Goal: Task Accomplishment & Management: Manage account settings

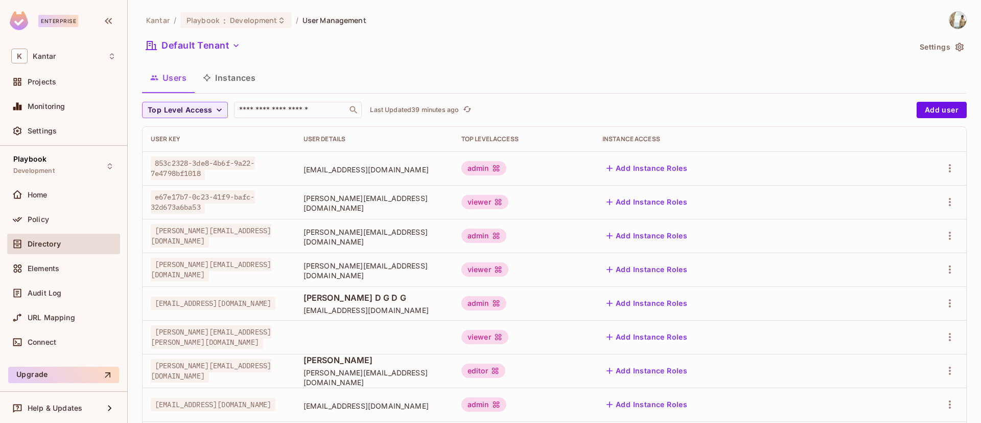
scroll to position [156, 0]
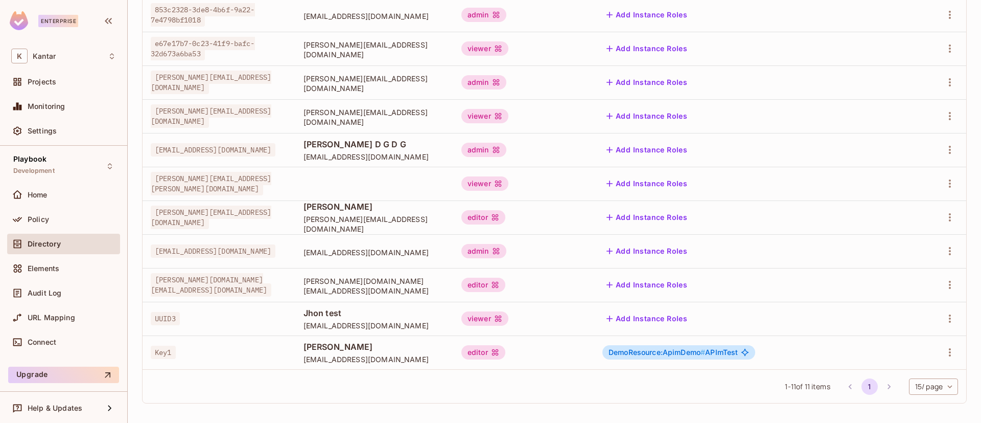
scroll to position [156, 0]
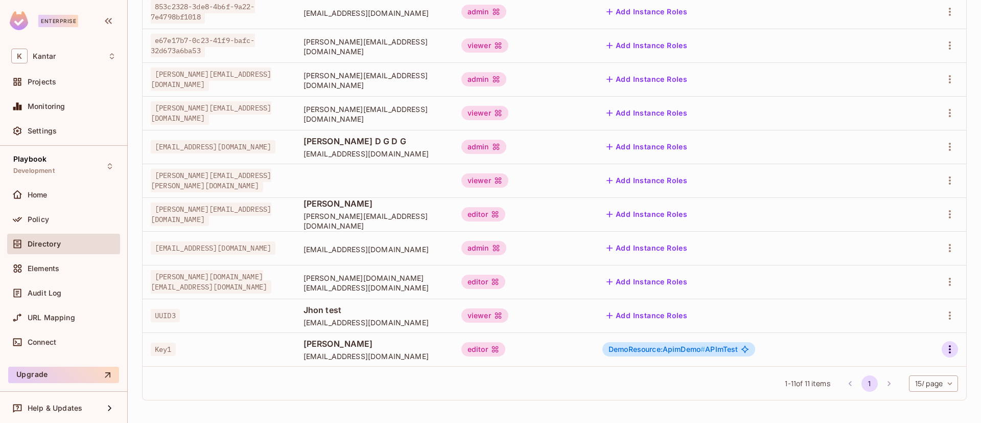
click at [944, 352] on icon "button" at bounding box center [950, 349] width 12 height 12
click at [893, 396] on div "Delete User" at bounding box center [897, 399] width 40 height 10
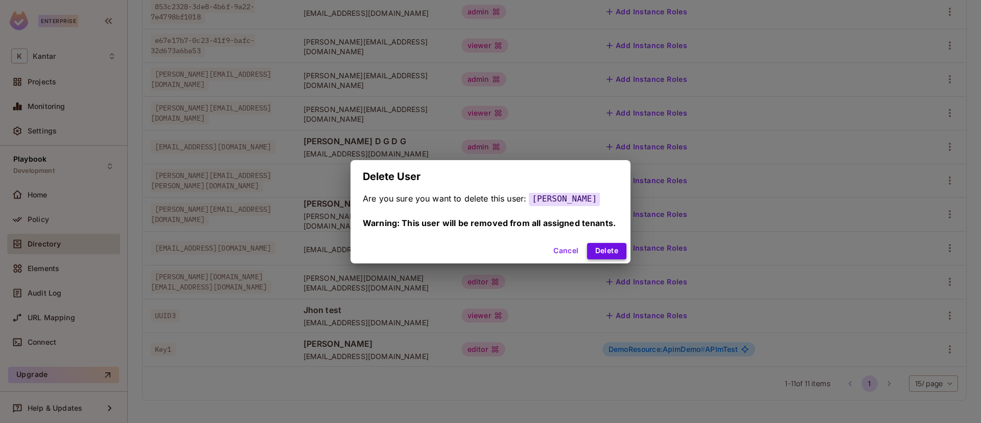
click at [598, 252] on button "Delete" at bounding box center [606, 251] width 39 height 16
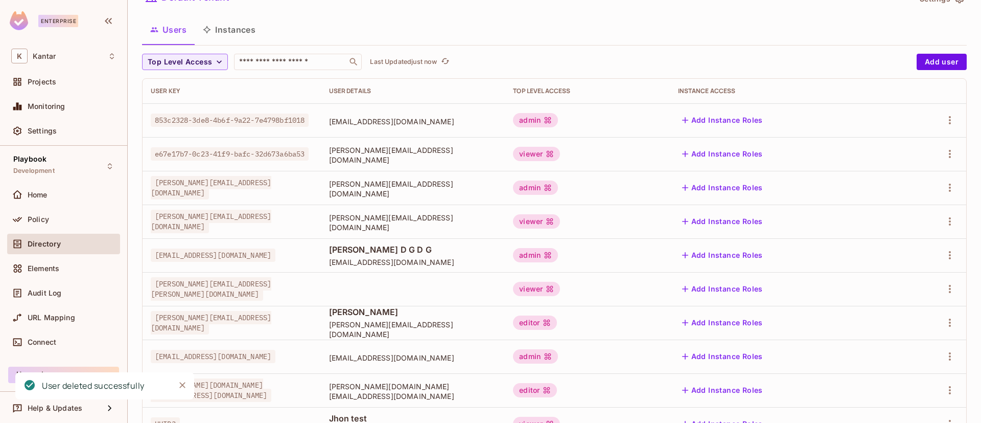
scroll to position [0, 0]
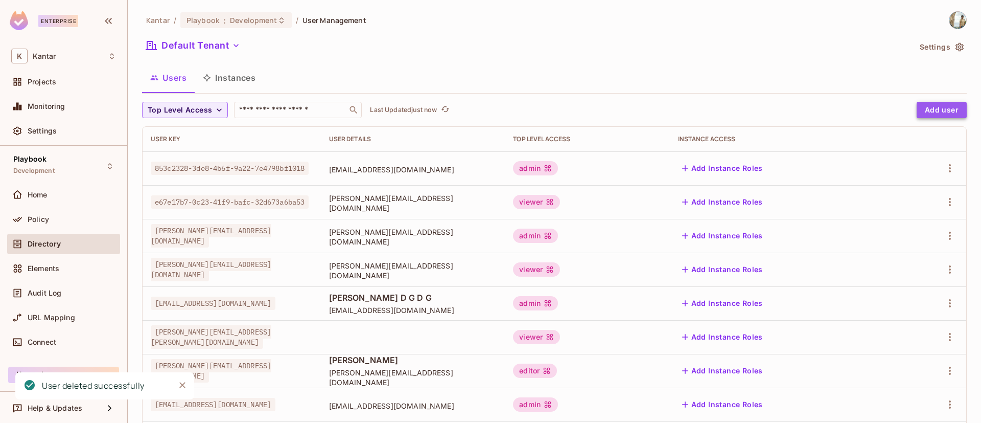
click at [940, 110] on button "Add user" at bounding box center [942, 110] width 50 height 16
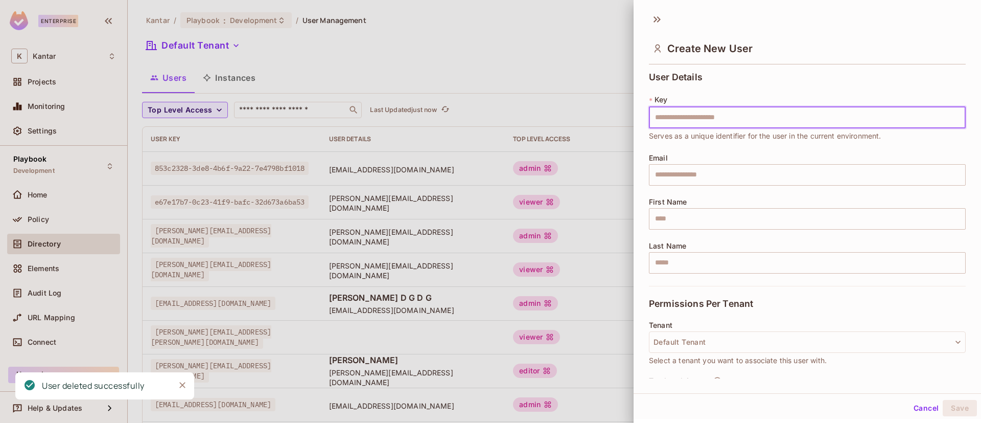
click at [743, 122] on input "text" at bounding box center [807, 117] width 317 height 21
type input "****"
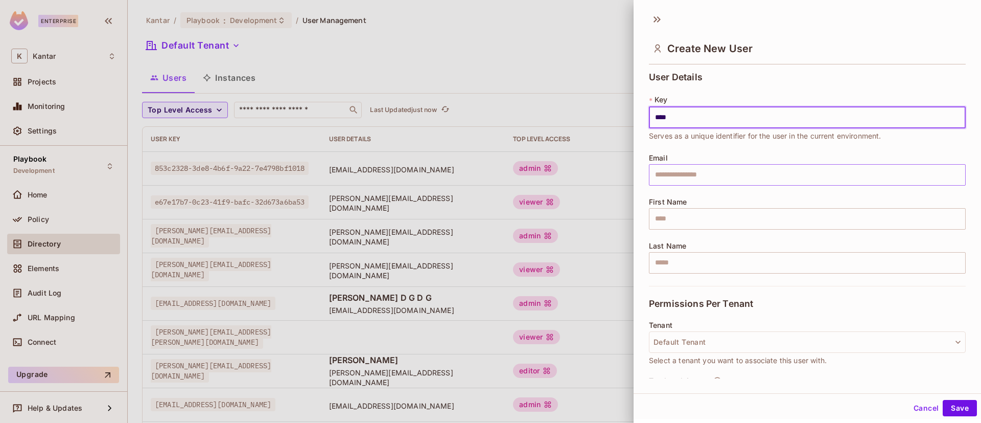
click at [730, 177] on input "text" at bounding box center [807, 174] width 317 height 21
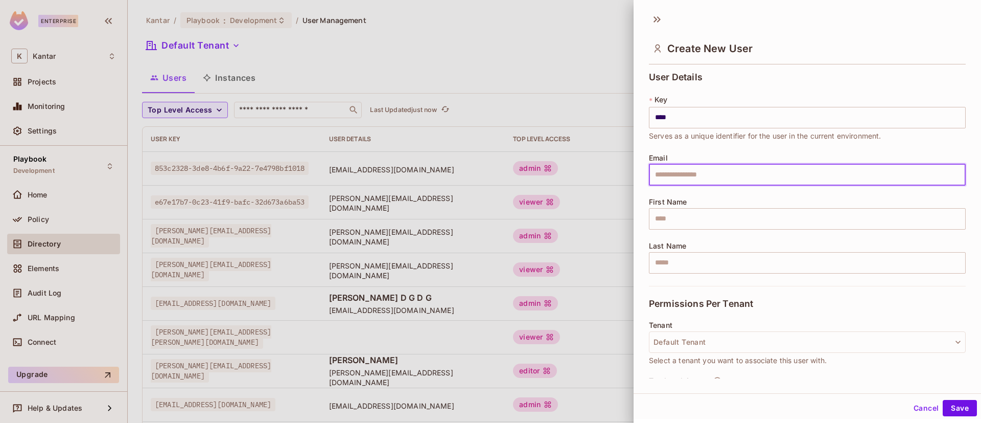
type input "**********"
type input "********"
type input "**********"
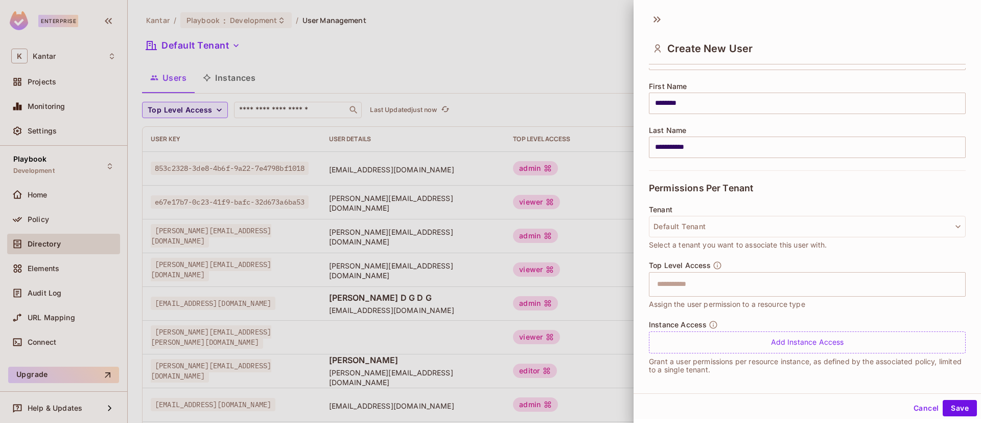
scroll to position [121, 0]
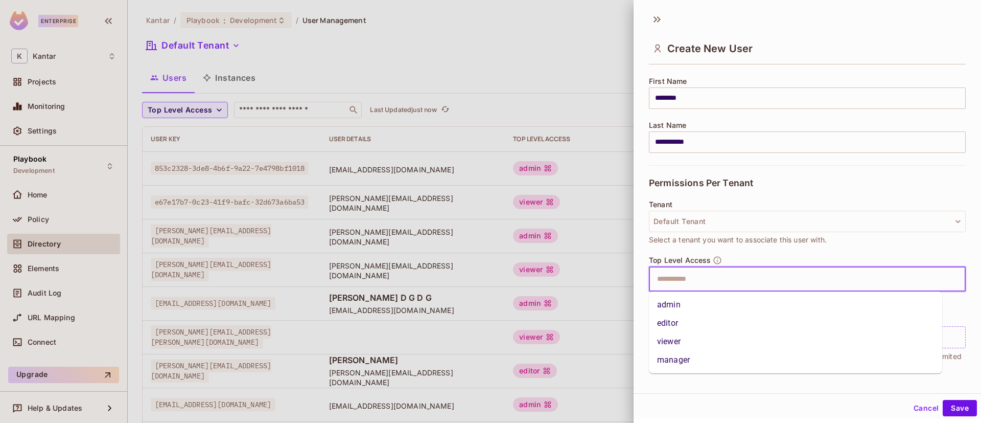
click at [793, 287] on input "text" at bounding box center [798, 279] width 295 height 20
click at [743, 302] on li "admin" at bounding box center [795, 304] width 293 height 18
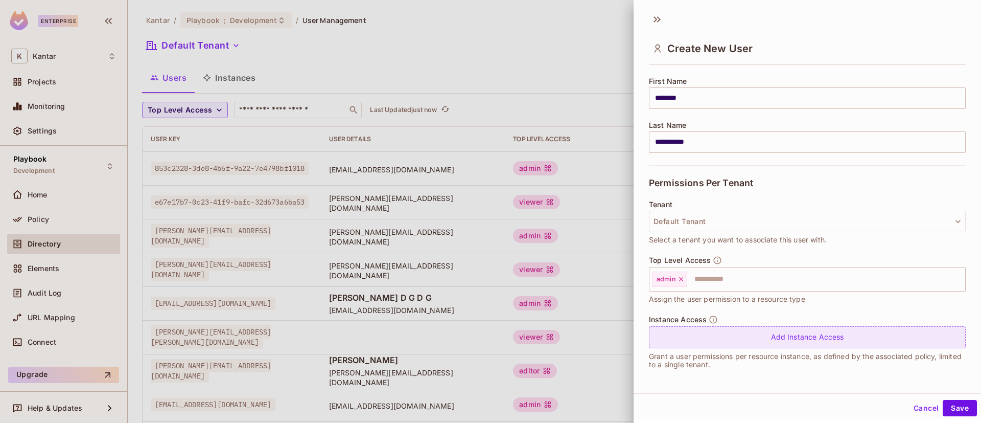
click at [854, 338] on div "Add Instance Access" at bounding box center [807, 337] width 317 height 22
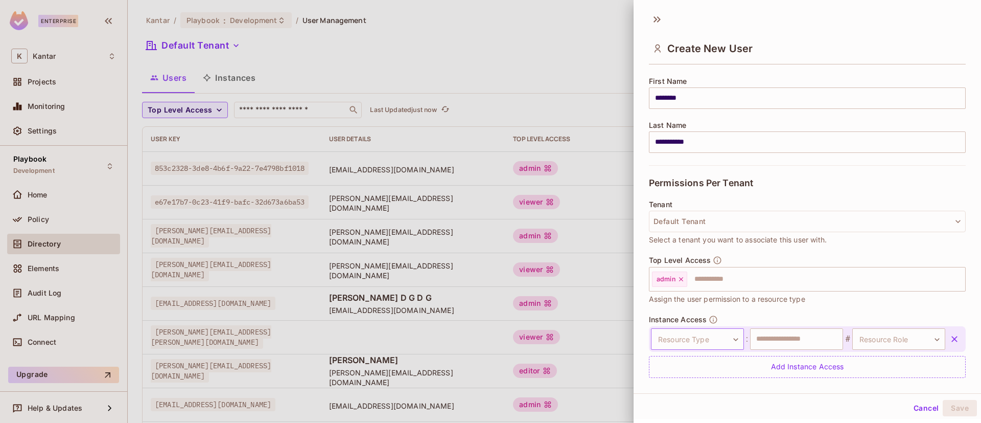
click at [731, 347] on body "Enterprise K Kantar Projects Monitoring Settings Playbook Development Home Poli…" at bounding box center [490, 211] width 981 height 423
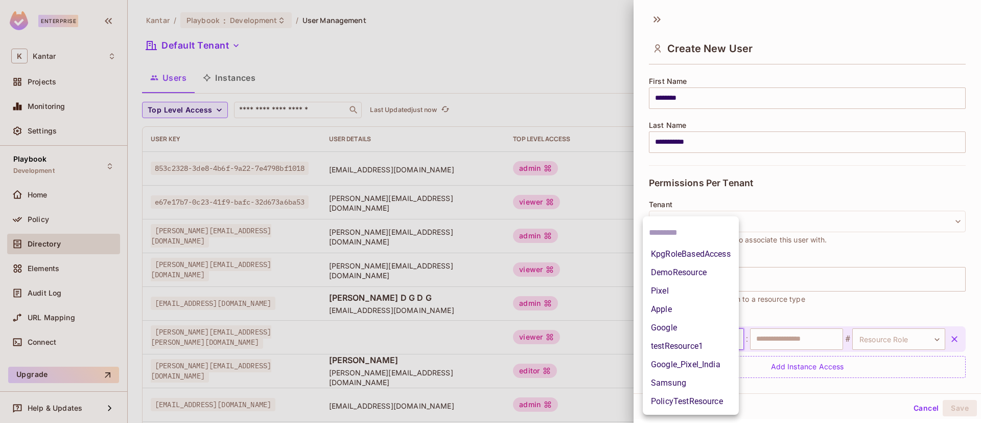
click at [706, 271] on li "DemoResource" at bounding box center [691, 272] width 96 height 18
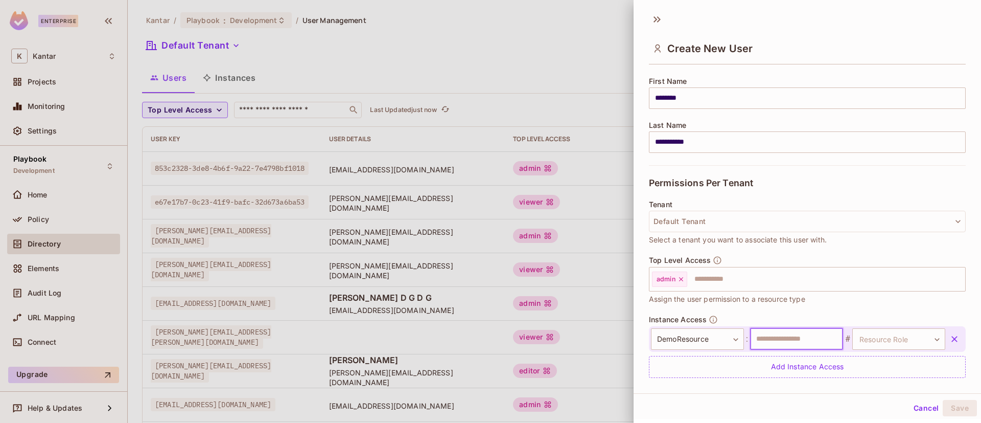
click at [787, 341] on input "text" at bounding box center [796, 338] width 93 height 21
type input "********"
click at [890, 337] on body "Enterprise K Kantar Projects Monitoring Settings Playbook Development Home Poli…" at bounding box center [490, 211] width 981 height 423
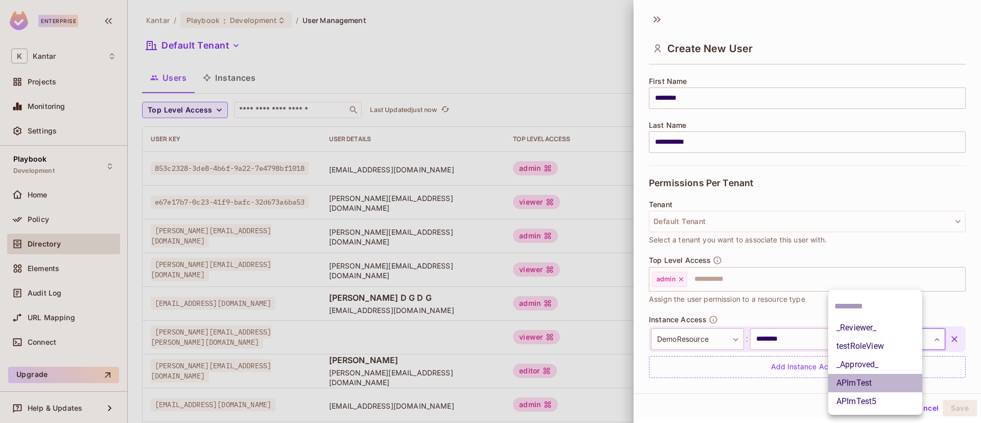
click at [875, 382] on li "APImTest" at bounding box center [875, 382] width 94 height 18
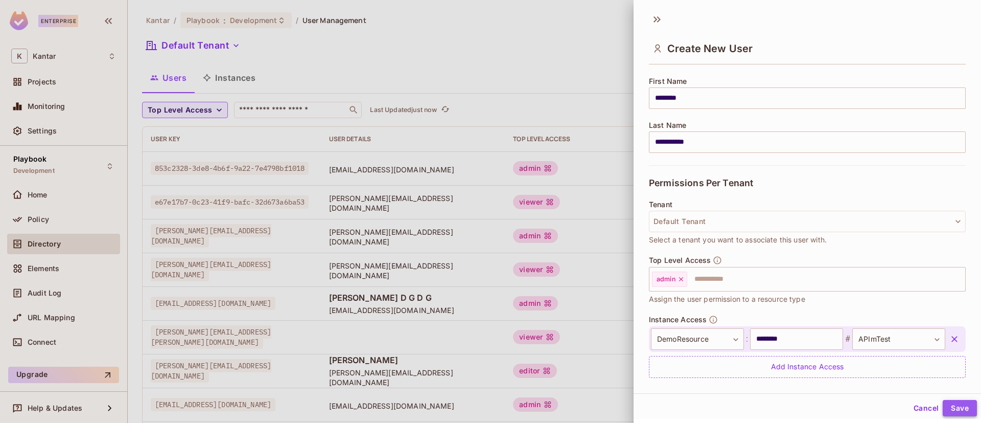
click at [952, 407] on button "Save" at bounding box center [960, 408] width 34 height 16
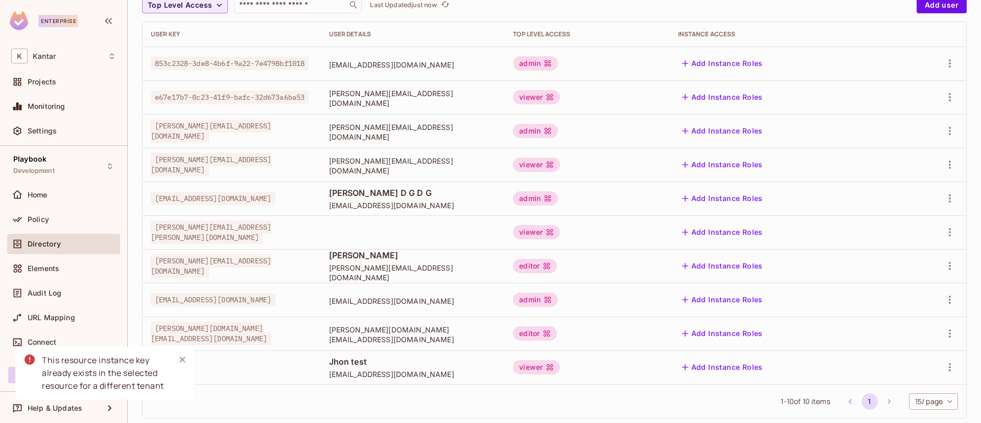
scroll to position [123, 0]
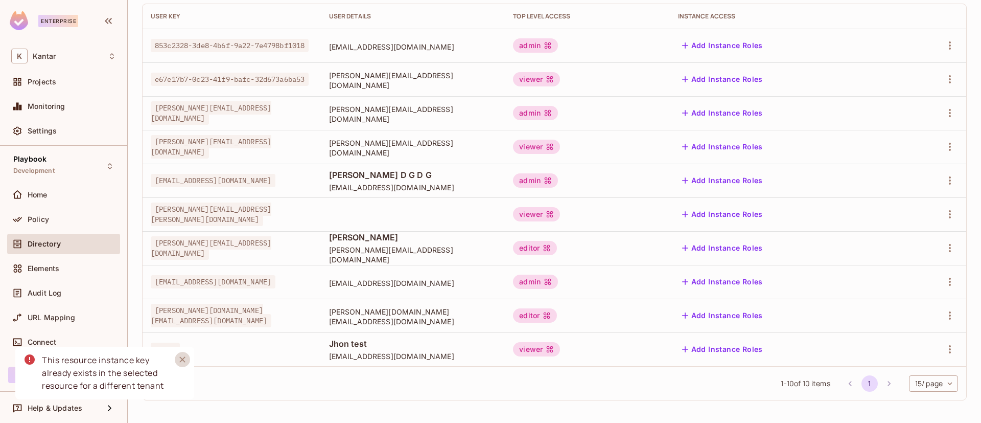
click at [183, 362] on icon "Close" at bounding box center [182, 359] width 10 height 10
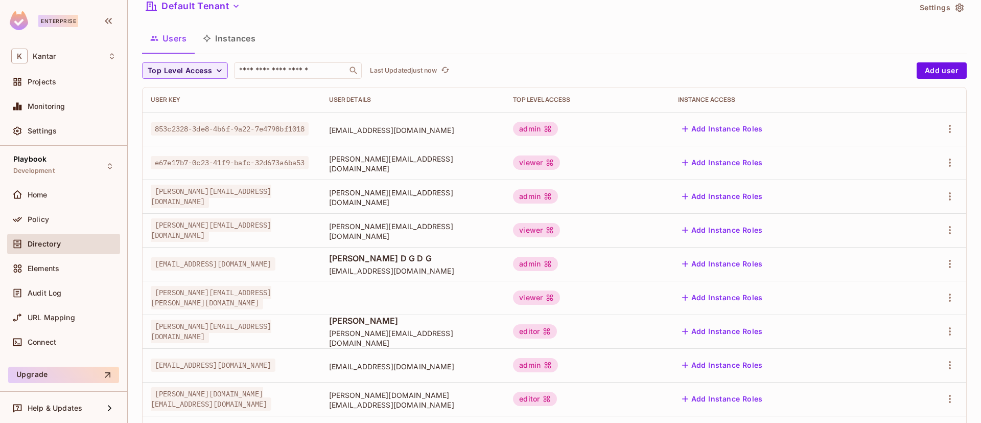
scroll to position [0, 0]
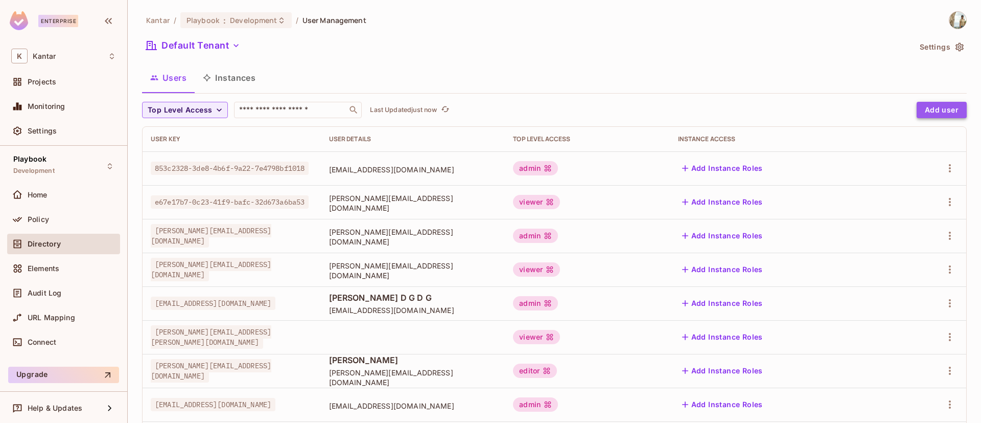
click at [919, 112] on button "Add user" at bounding box center [942, 110] width 50 height 16
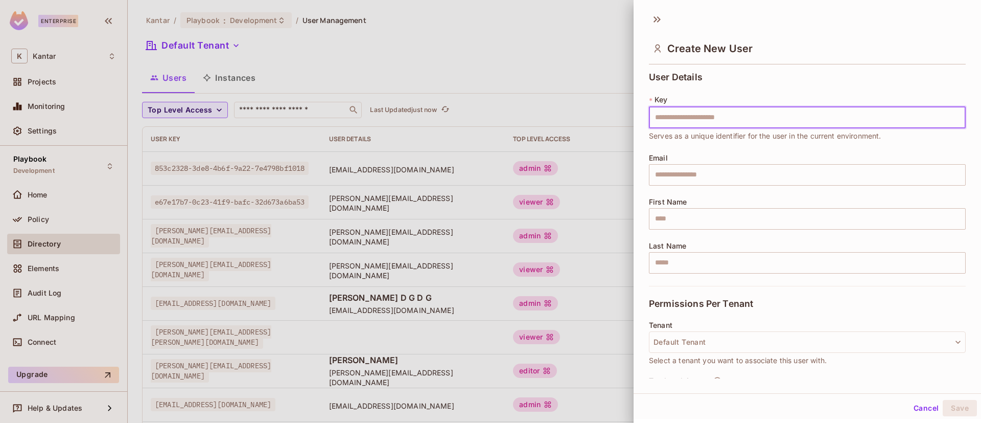
click at [796, 123] on input "text" at bounding box center [807, 117] width 317 height 21
type input "****"
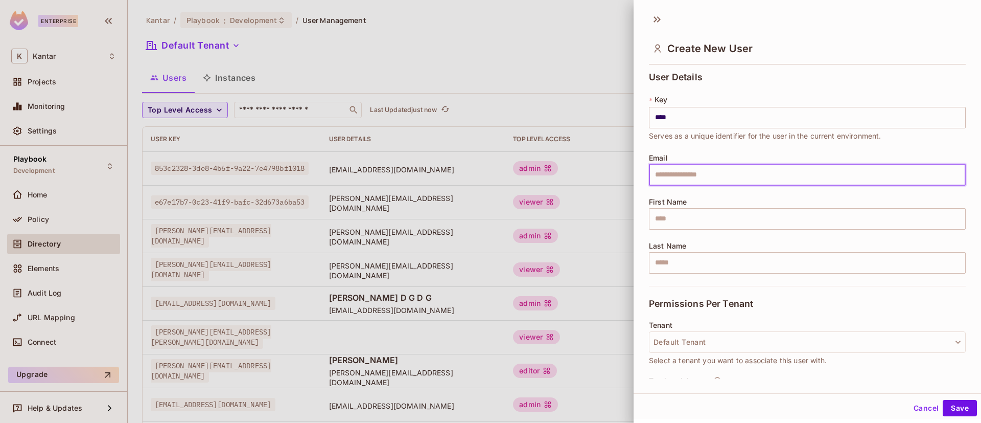
click at [744, 178] on input "text" at bounding box center [807, 174] width 317 height 21
type input "**********"
type input "********"
type input "**********"
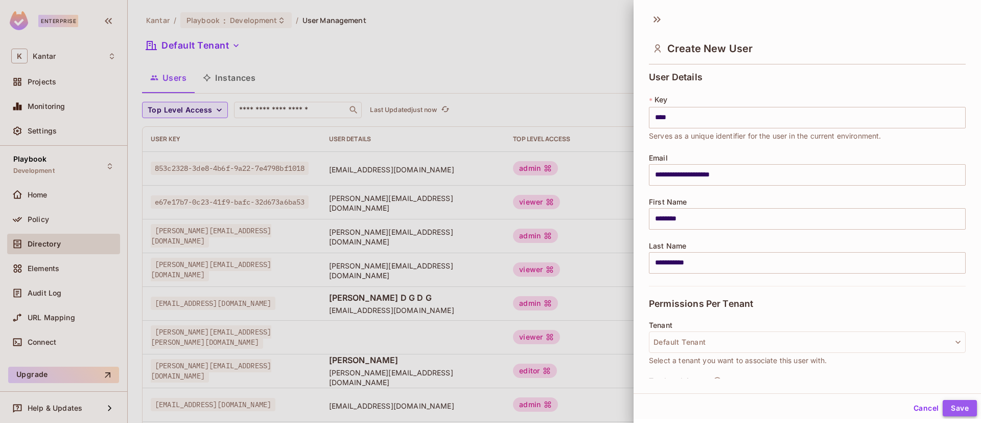
click at [945, 409] on button "Save" at bounding box center [960, 408] width 34 height 16
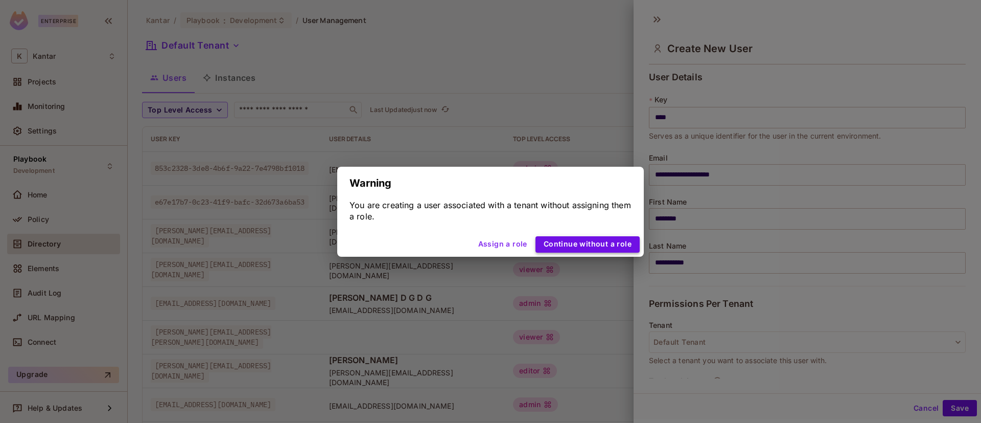
click at [602, 244] on button "Continue without a role" at bounding box center [587, 244] width 104 height 16
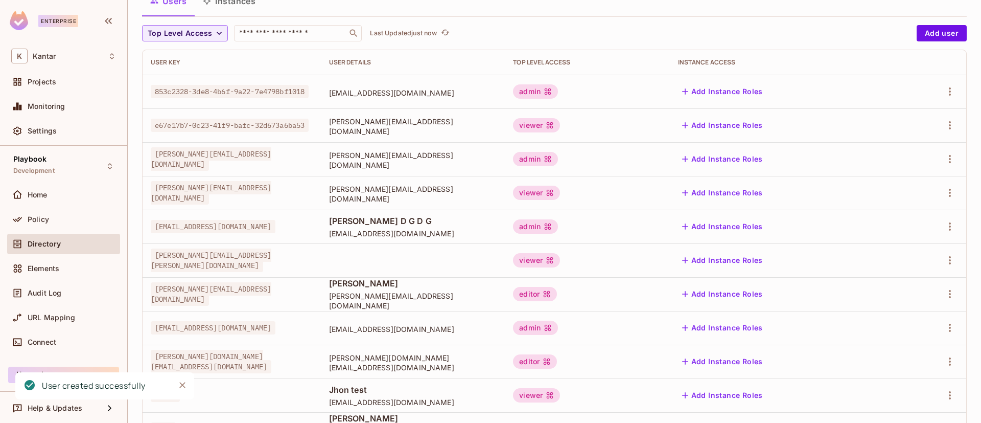
scroll to position [153, 0]
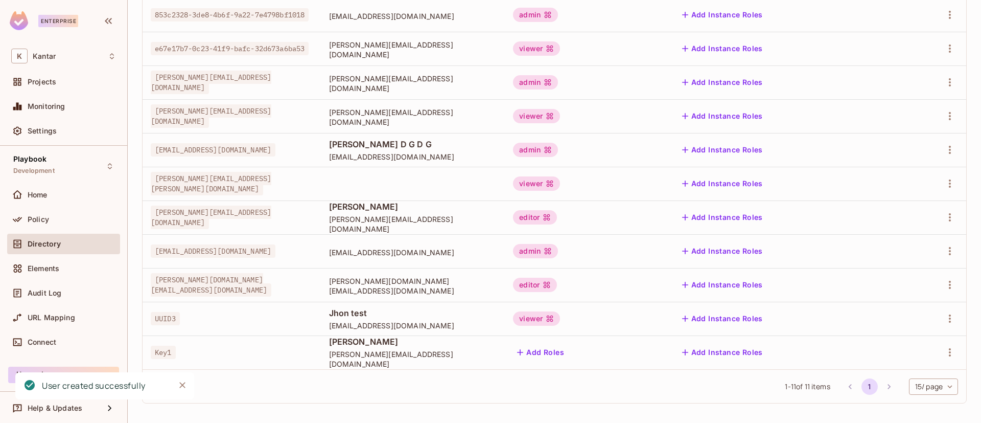
click at [648, 342] on td "Add Roles" at bounding box center [587, 352] width 165 height 34
click at [568, 355] on button "Add Roles" at bounding box center [540, 352] width 55 height 16
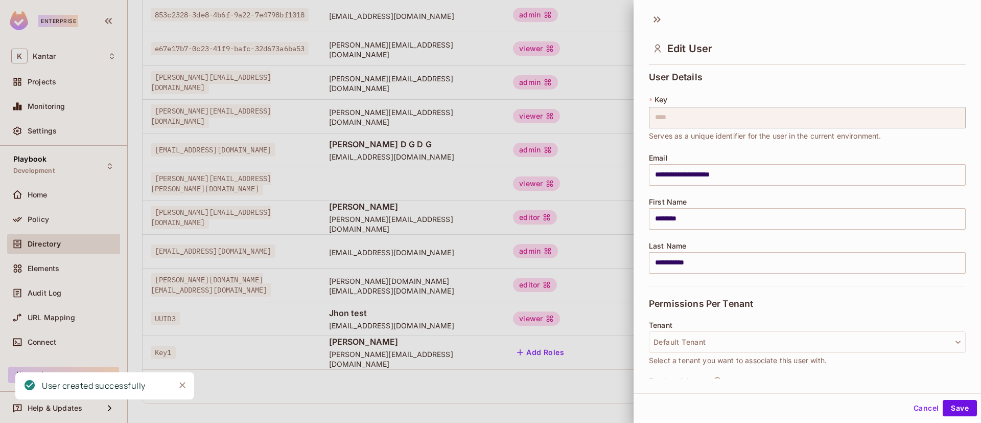
scroll to position [121, 0]
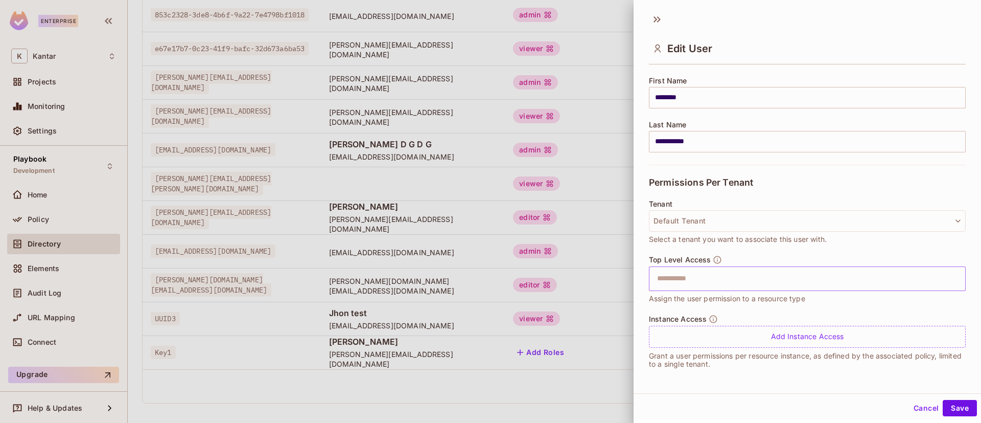
click at [728, 289] on div "​" at bounding box center [807, 278] width 317 height 25
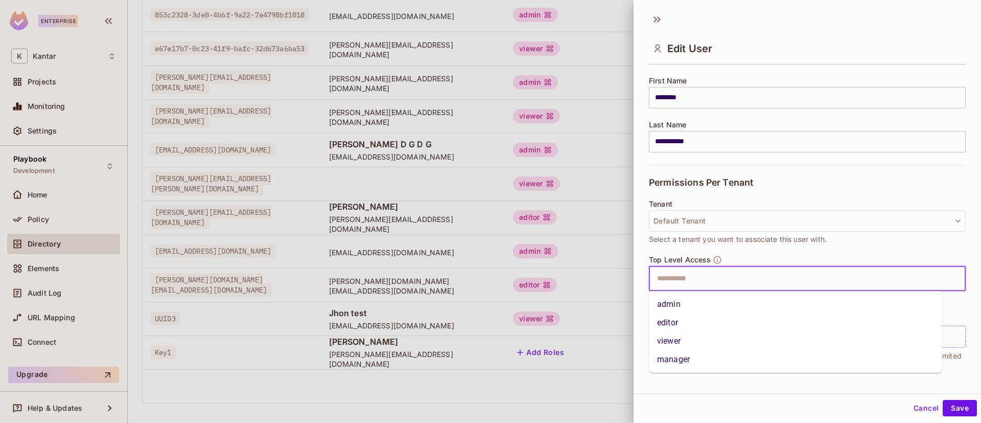
click at [708, 297] on li "admin" at bounding box center [795, 304] width 293 height 18
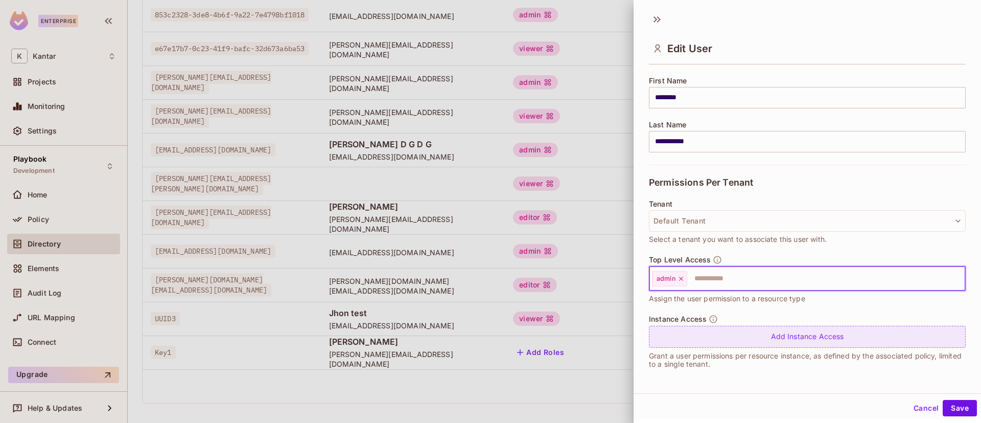
click at [694, 329] on div "Add Instance Access" at bounding box center [807, 336] width 317 height 22
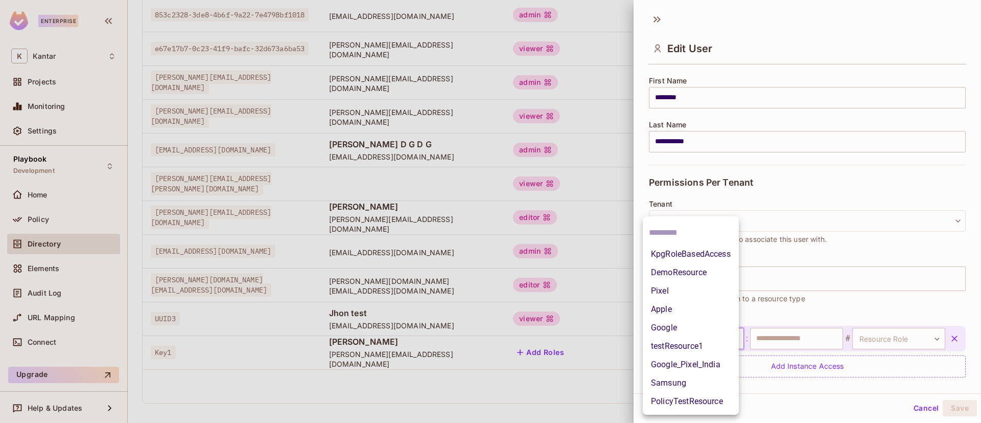
click at [698, 343] on body "Enterprise K Kantar Projects Monitoring Settings Playbook Development Home Poli…" at bounding box center [490, 211] width 981 height 423
click at [696, 270] on li "DemoResource" at bounding box center [691, 272] width 96 height 18
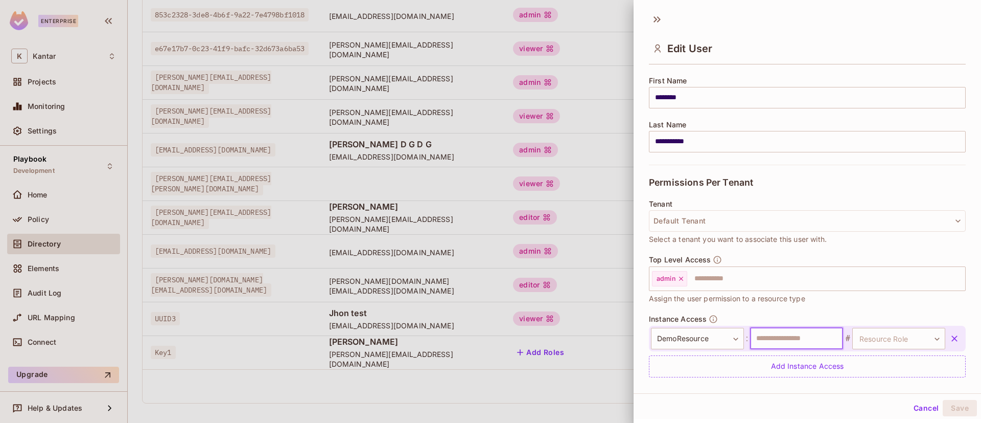
click at [772, 334] on input "text" at bounding box center [796, 337] width 93 height 21
type input "********"
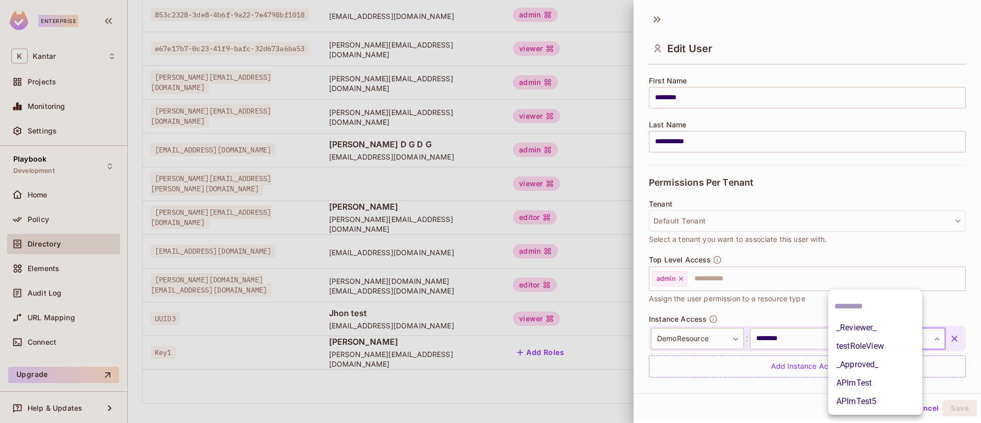
click at [857, 338] on body "Enterprise K Kantar Projects Monitoring Settings Playbook Development Home Poli…" at bounding box center [490, 211] width 981 height 423
click at [869, 381] on li "APImTest" at bounding box center [875, 382] width 94 height 18
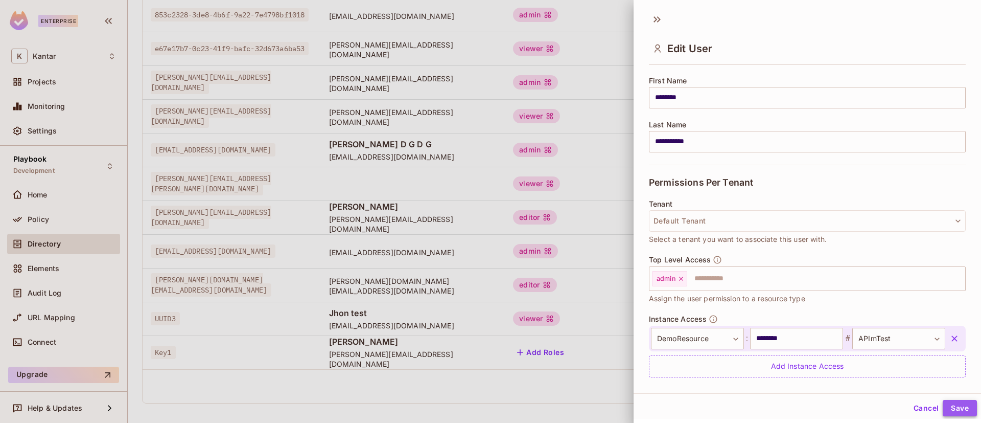
click at [943, 411] on button "Save" at bounding box center [960, 408] width 34 height 16
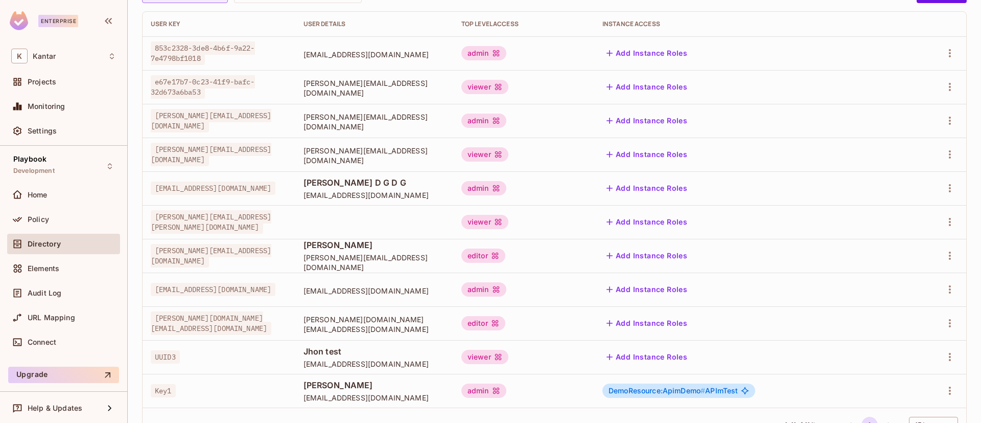
scroll to position [156, 0]
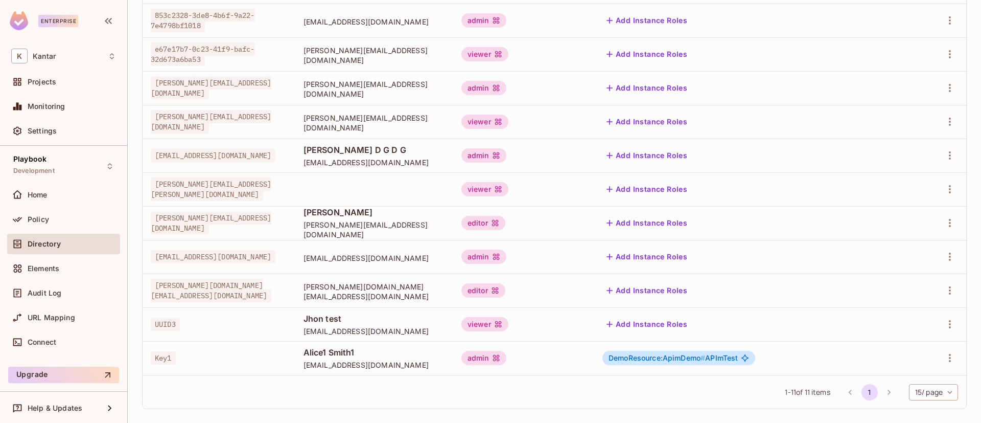
scroll to position [156, 0]
